Goal: Find specific page/section: Find specific page/section

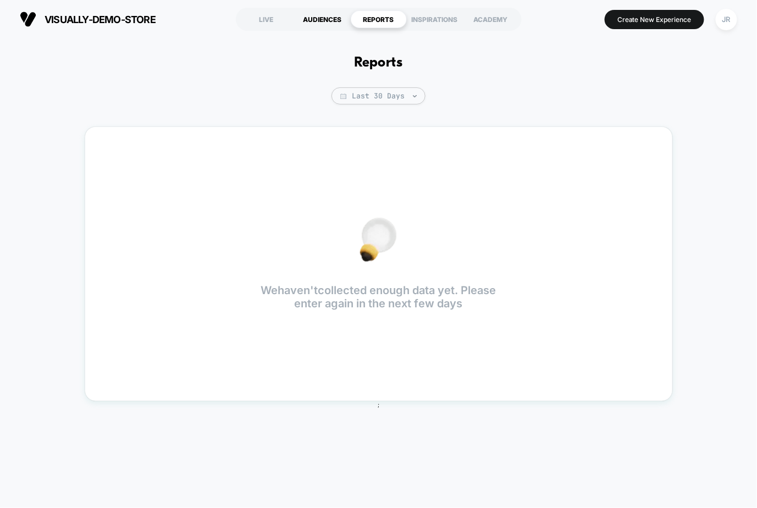
click at [316, 15] on div "AUDIENCES" at bounding box center [323, 19] width 56 height 18
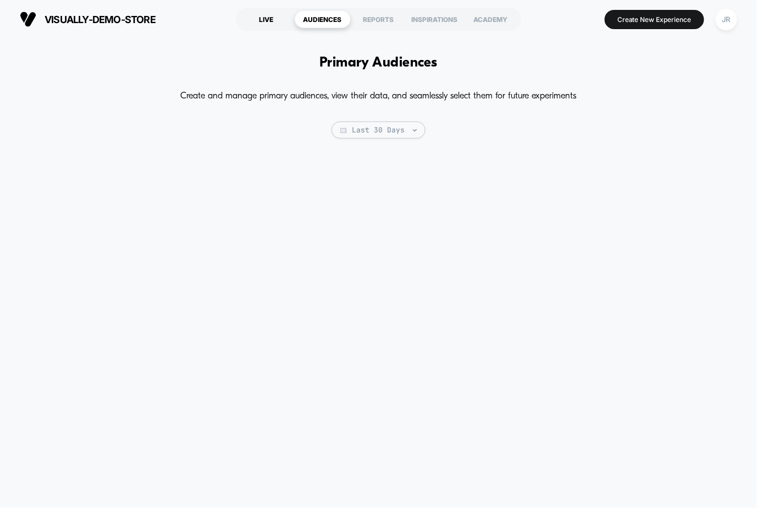
click at [271, 13] on div "LIVE" at bounding box center [267, 19] width 56 height 18
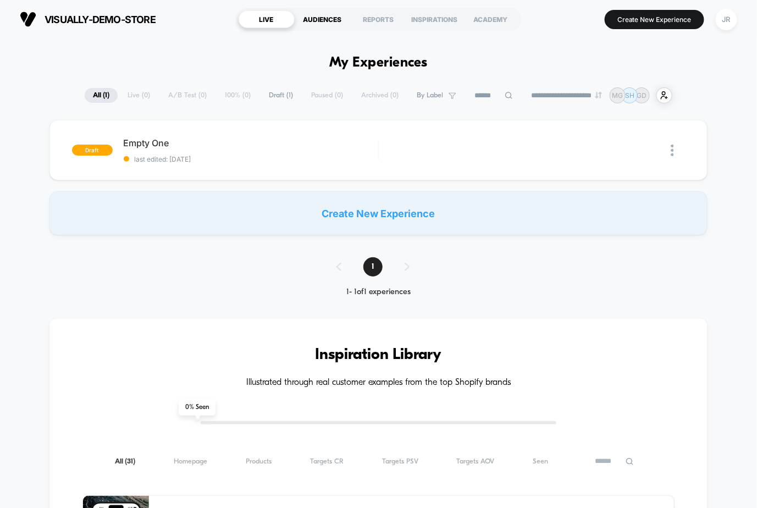
click at [326, 21] on div "AUDIENCES" at bounding box center [323, 19] width 56 height 18
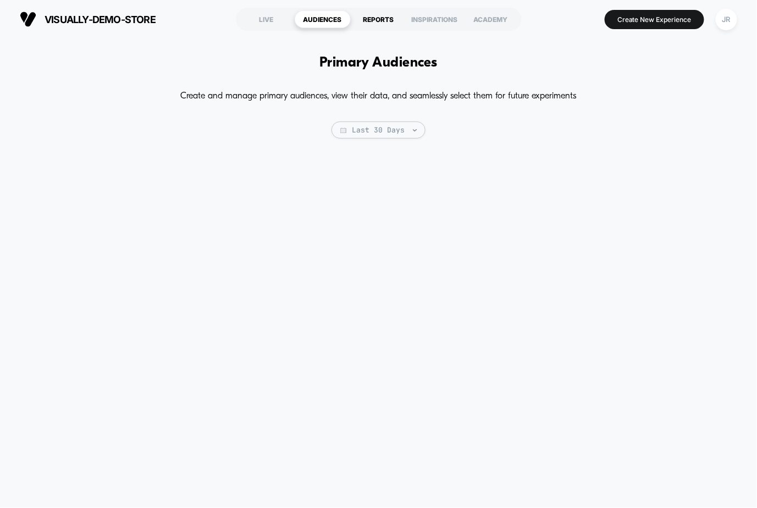
click at [394, 12] on div "REPORTS" at bounding box center [379, 19] width 56 height 18
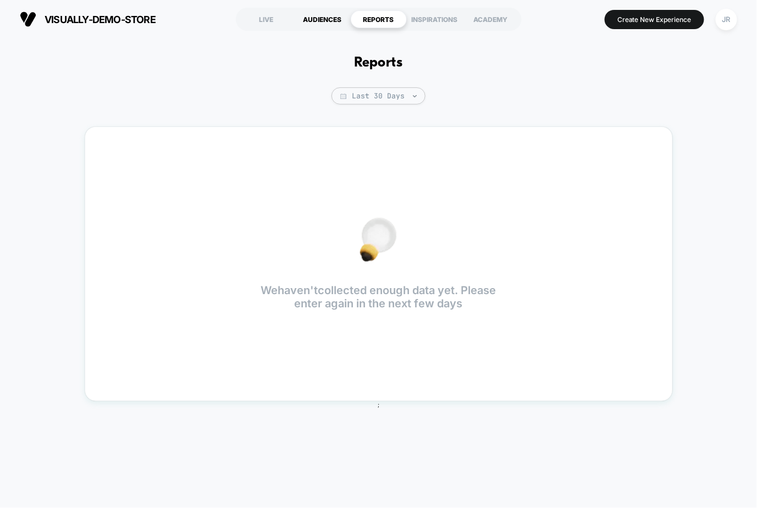
click at [316, 23] on div "AUDIENCES" at bounding box center [323, 19] width 56 height 18
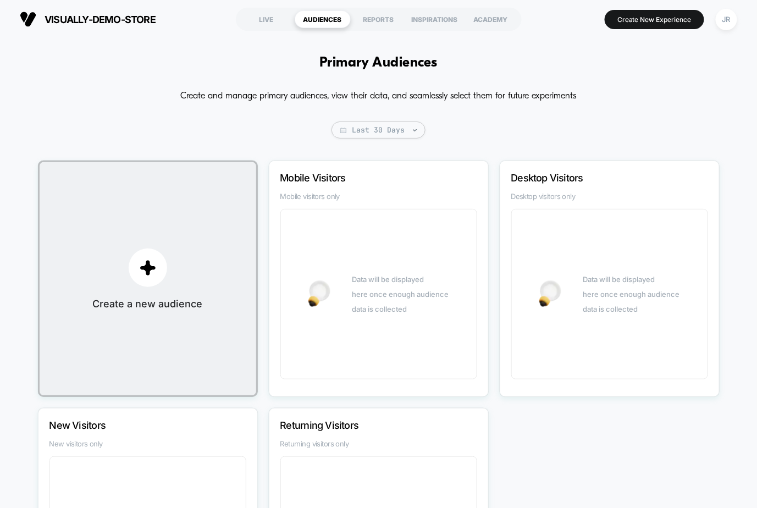
click at [357, 195] on span "Mobile visitors only" at bounding box center [378, 196] width 197 height 9
click at [159, 256] on p "button" at bounding box center [148, 268] width 38 height 38
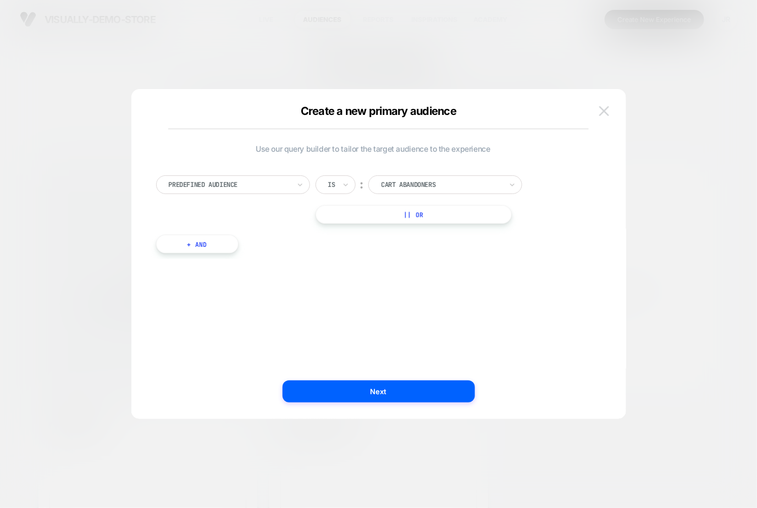
click at [606, 107] on img at bounding box center [604, 110] width 10 height 9
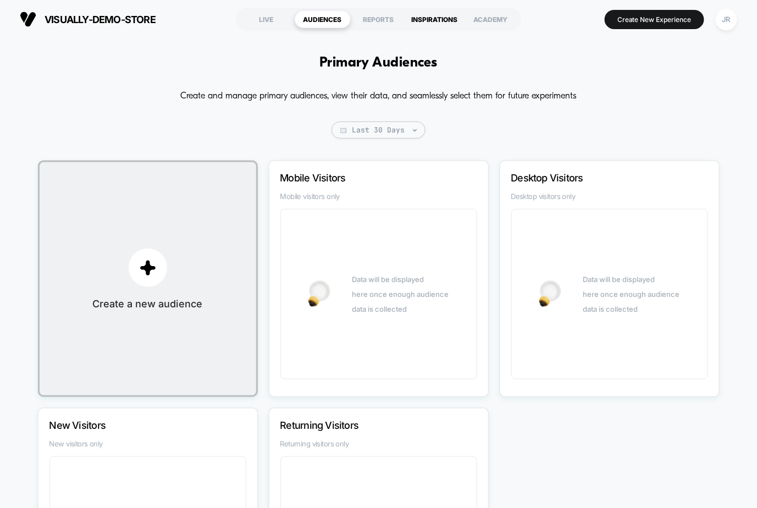
click at [427, 14] on div "INSPIRATIONS" at bounding box center [435, 19] width 56 height 18
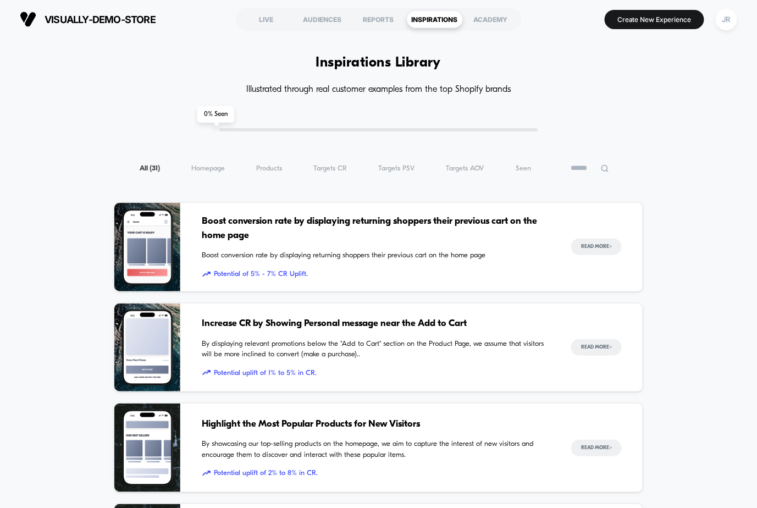
click at [209, 163] on div "All ( 31 ) Homepage ( 31 ) Products ( 31 ) Targets CR ( 31 ) Targets PSV ( 31 )…" at bounding box center [379, 168] width 530 height 13
click at [211, 168] on span "Homepage ( 31 )" at bounding box center [208, 168] width 34 height 8
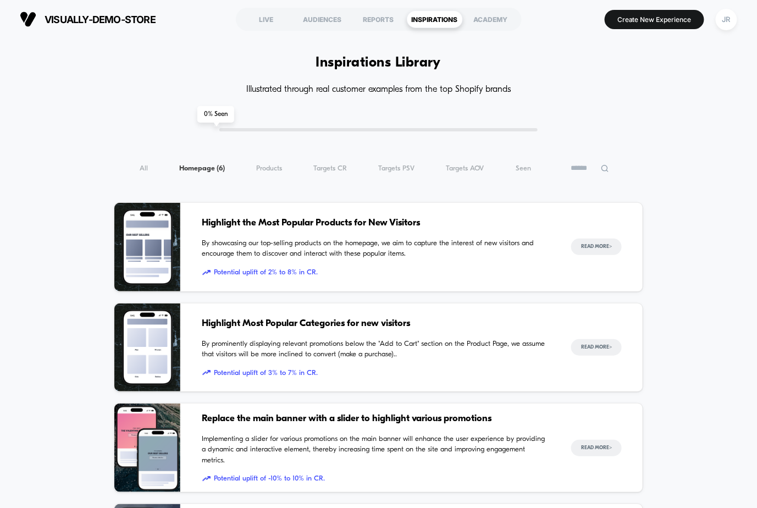
click at [259, 162] on div "All ( 6 ) Homepage ( 6 ) Products ( 6 ) Targets CR ( 6 ) Targets PSV ( 6 ) Targ…" at bounding box center [379, 168] width 530 height 13
click at [263, 169] on span "Products ( 6 )" at bounding box center [269, 168] width 26 height 8
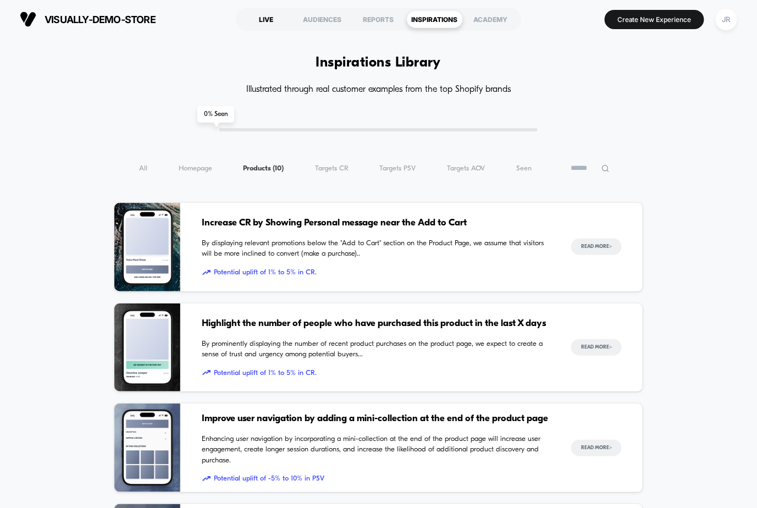
click at [275, 20] on div "LIVE" at bounding box center [267, 19] width 56 height 18
